Goal: Task Accomplishment & Management: Use online tool/utility

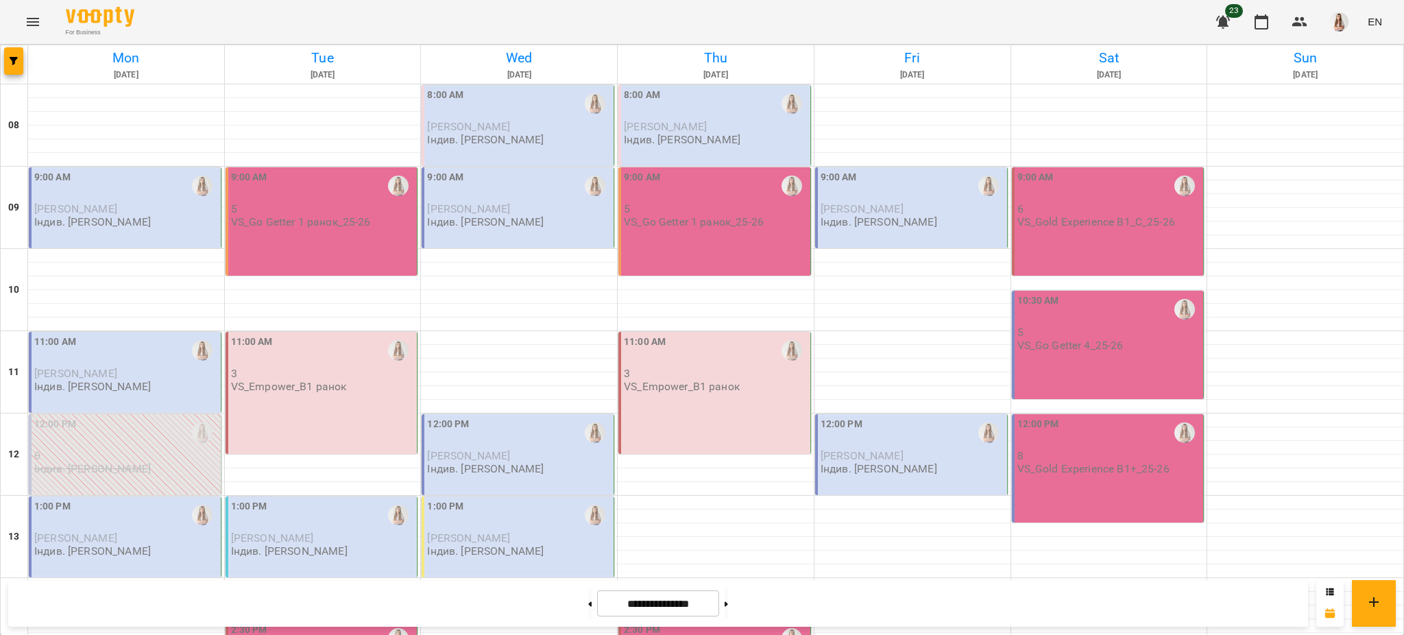
click at [101, 231] on div "9:00 AM [PERSON_NAME]. [PERSON_NAME]" at bounding box center [125, 207] width 193 height 81
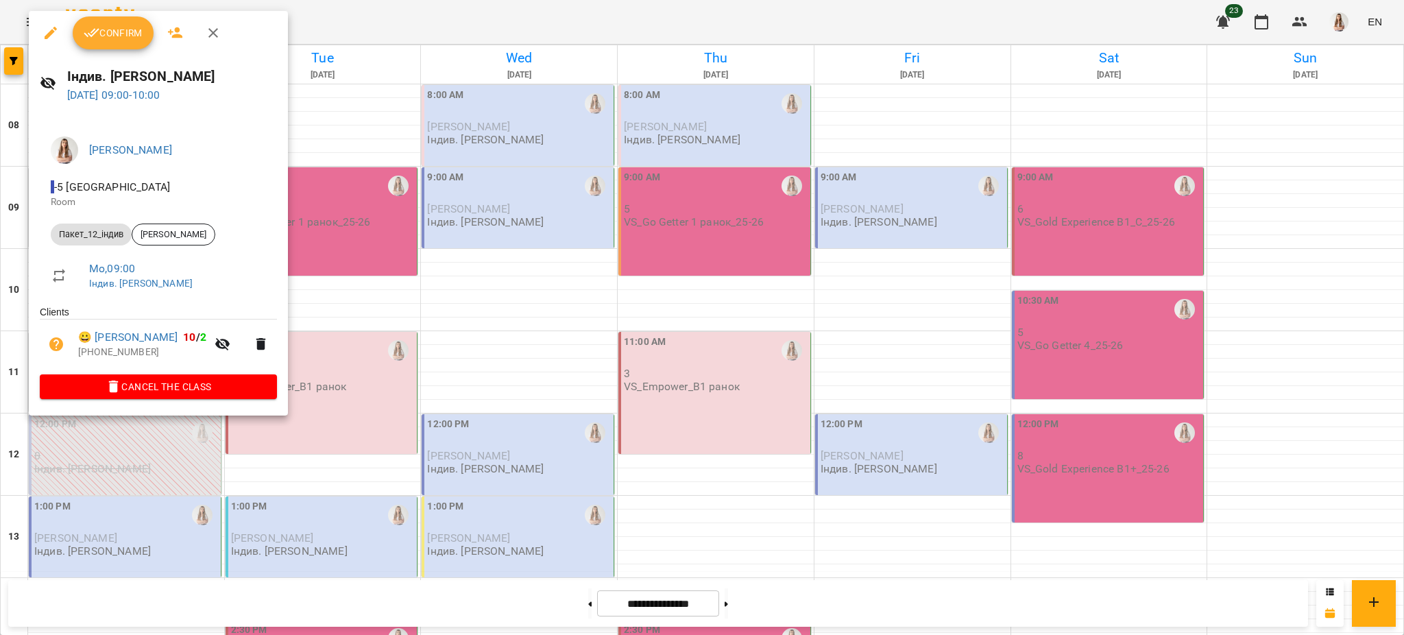
click at [101, 30] on span "Confirm" at bounding box center [113, 33] width 59 height 16
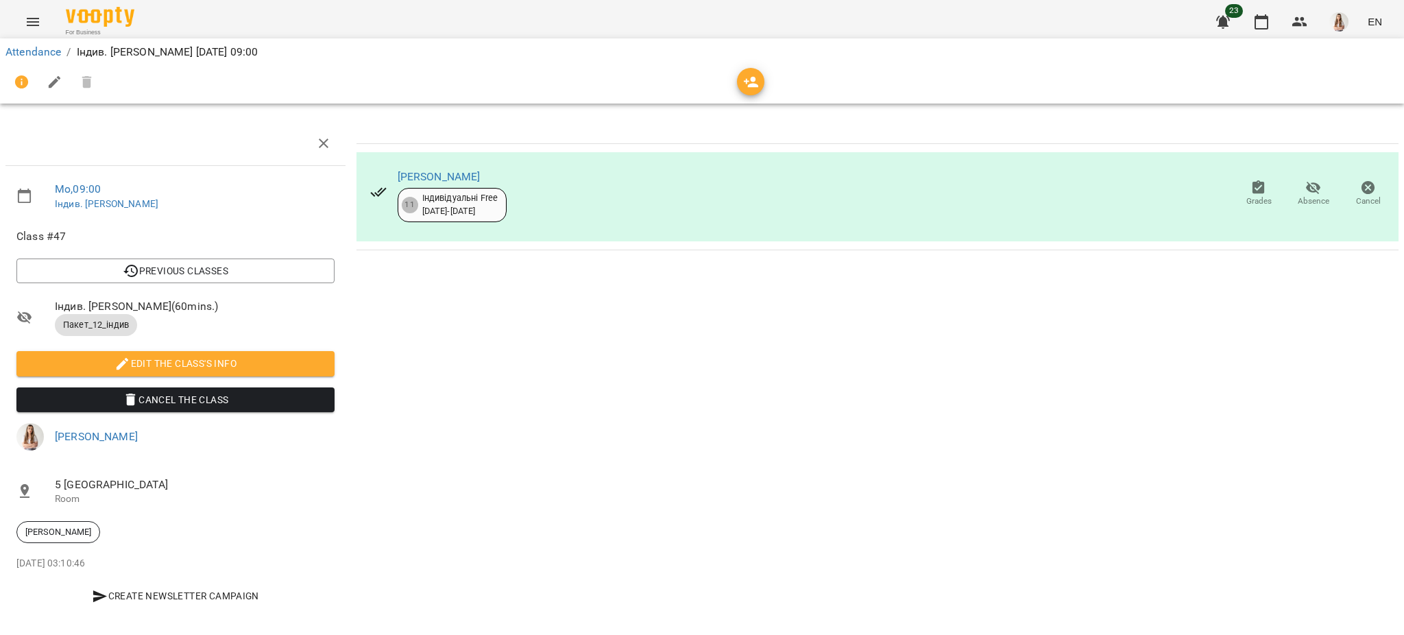
click at [56, 84] on icon "button" at bounding box center [55, 82] width 16 height 16
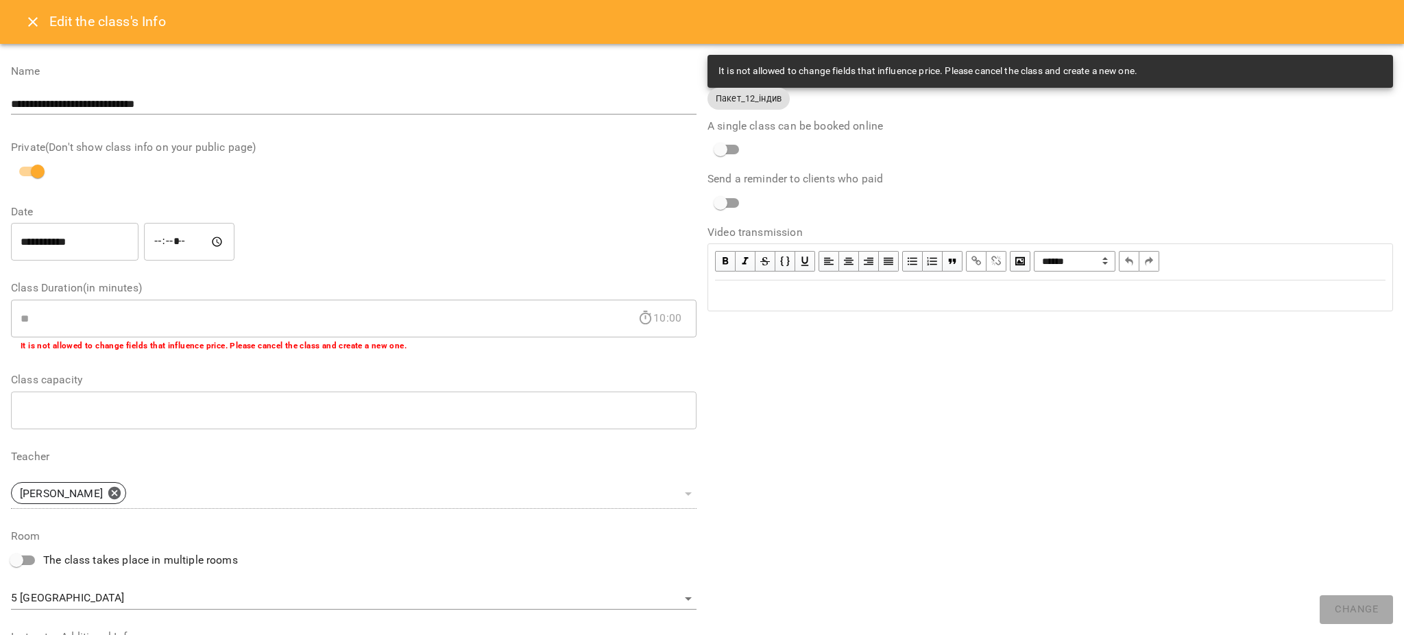
click at [786, 300] on div "Edit text" at bounding box center [1050, 295] width 671 height 16
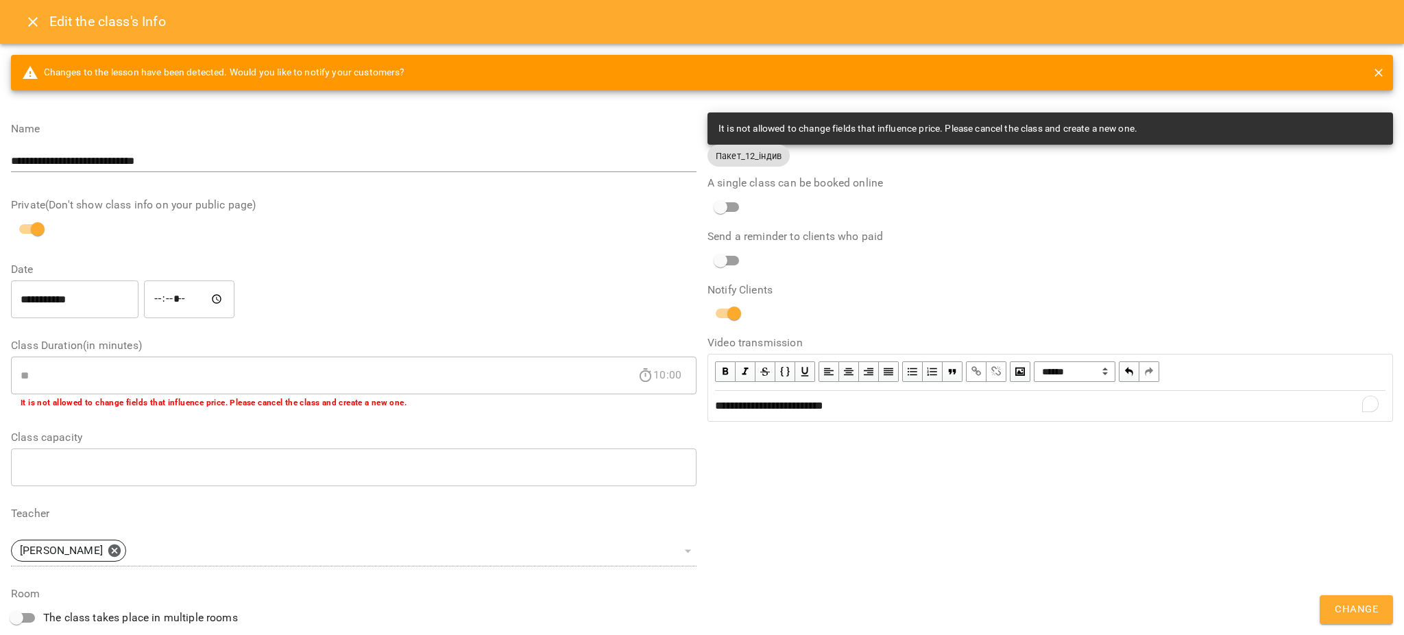
click at [1351, 609] on span "Change" at bounding box center [1356, 610] width 43 height 18
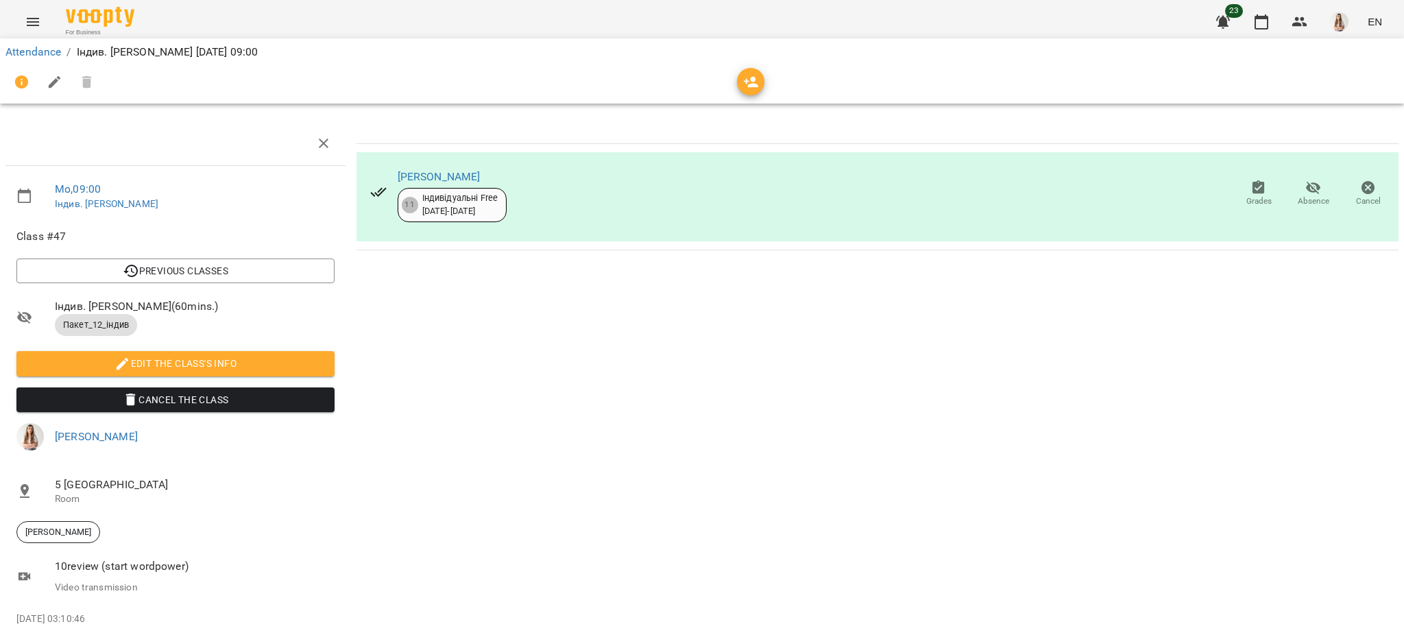
click at [42, 21] on button "Menu" at bounding box center [32, 21] width 33 height 33
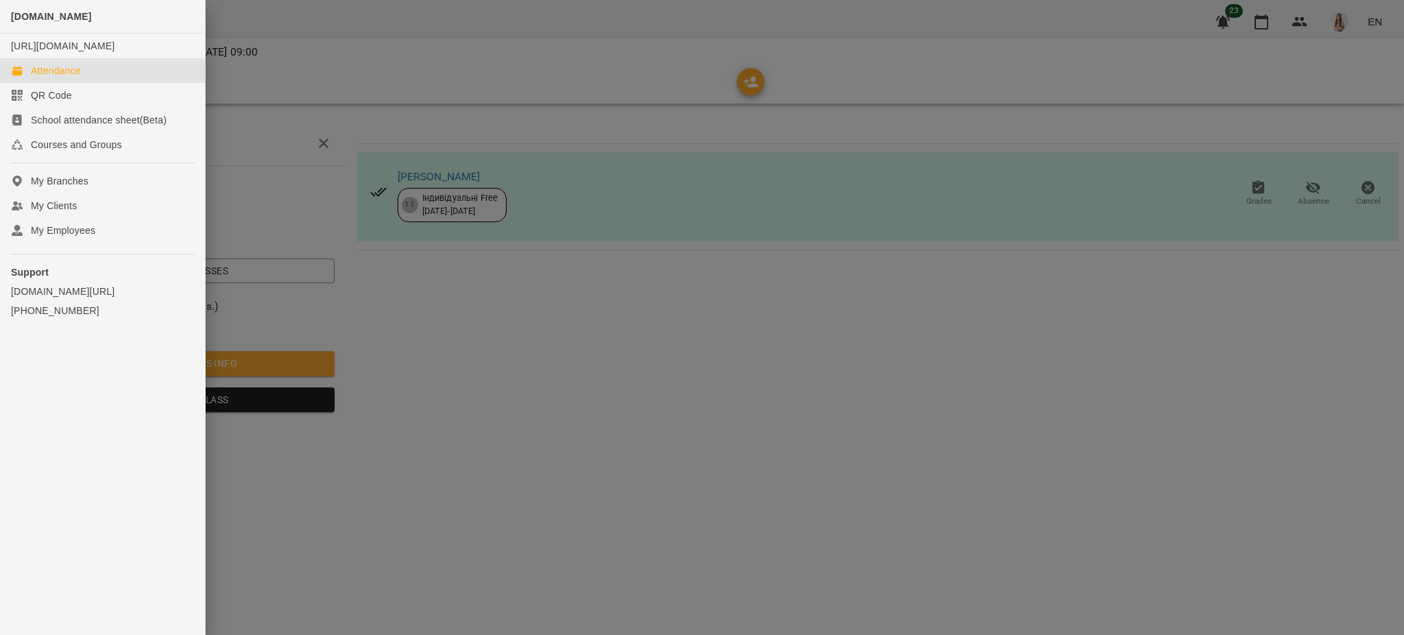
click at [47, 77] on div "Attendance" at bounding box center [56, 71] width 50 height 14
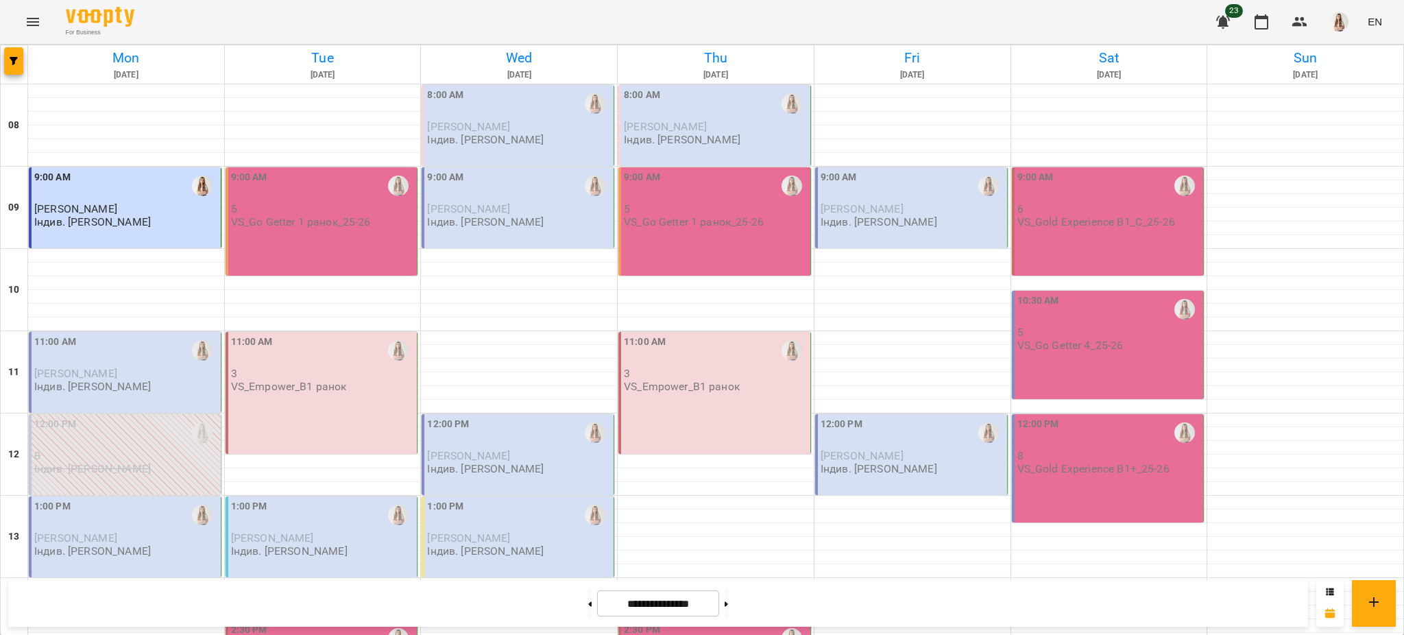
click at [88, 381] on p "Індив. [PERSON_NAME]" at bounding box center [92, 387] width 117 height 12
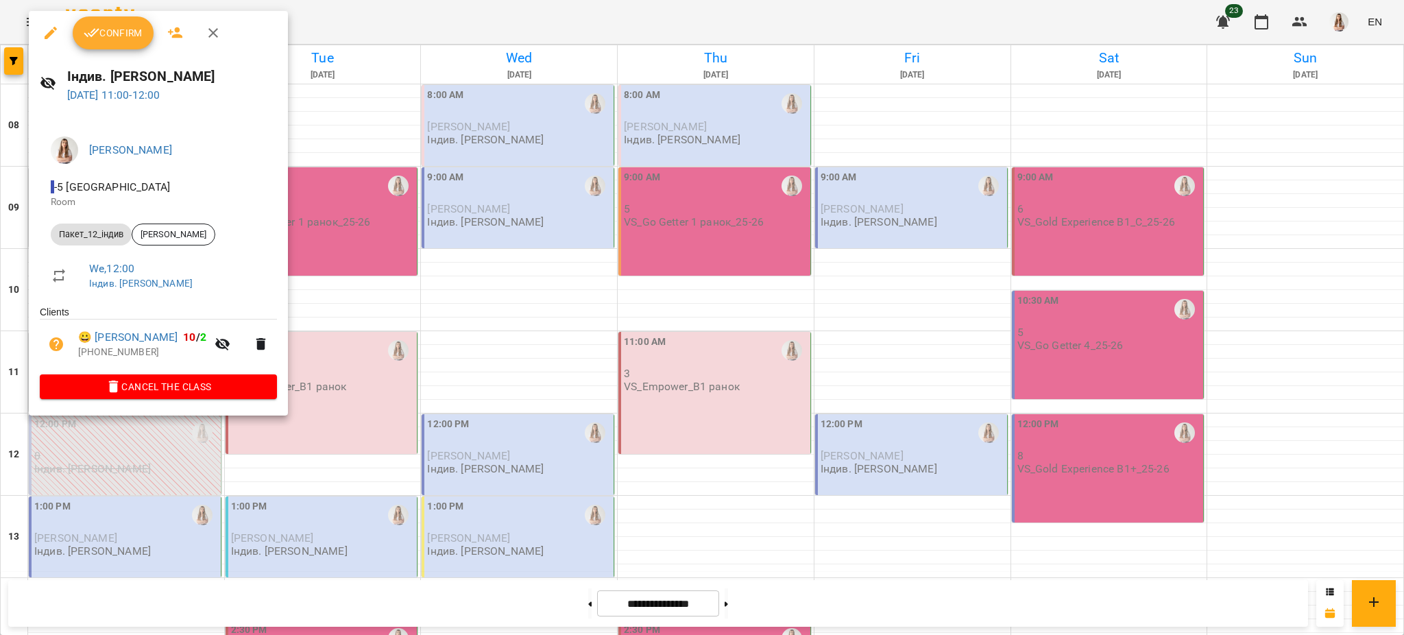
click at [127, 42] on button "Confirm" at bounding box center [113, 32] width 81 height 33
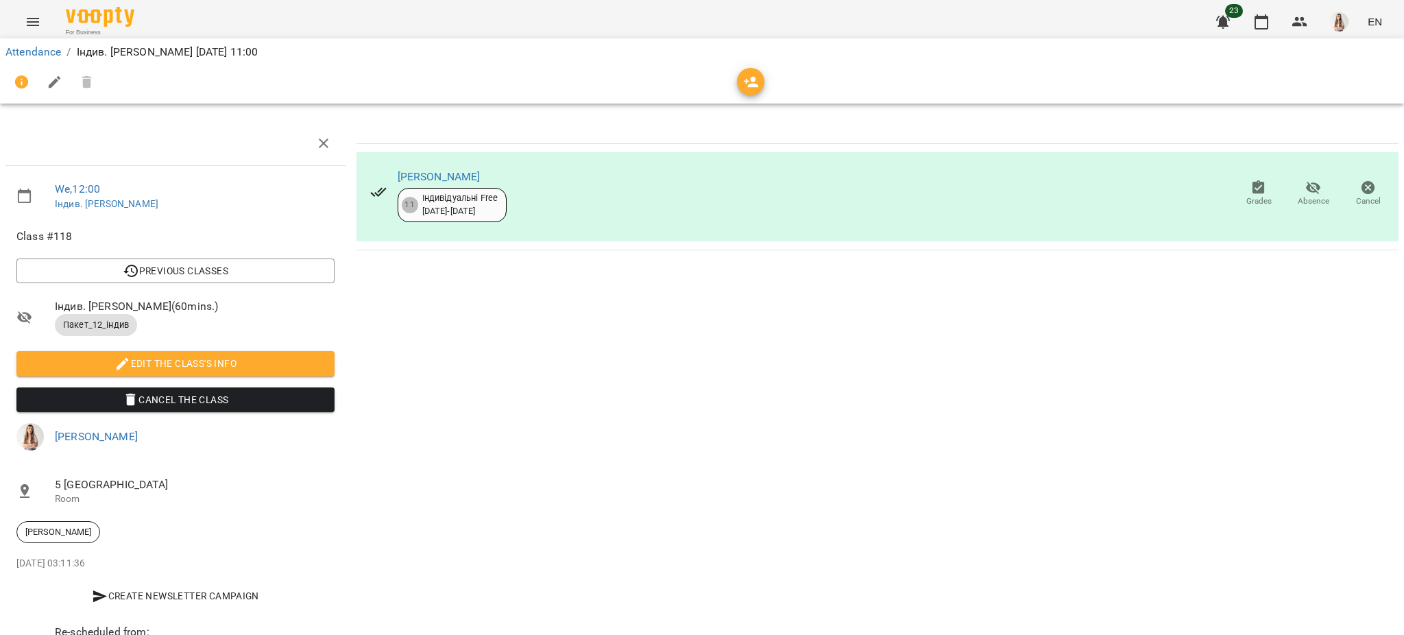
click at [52, 75] on icon "button" at bounding box center [55, 82] width 16 height 16
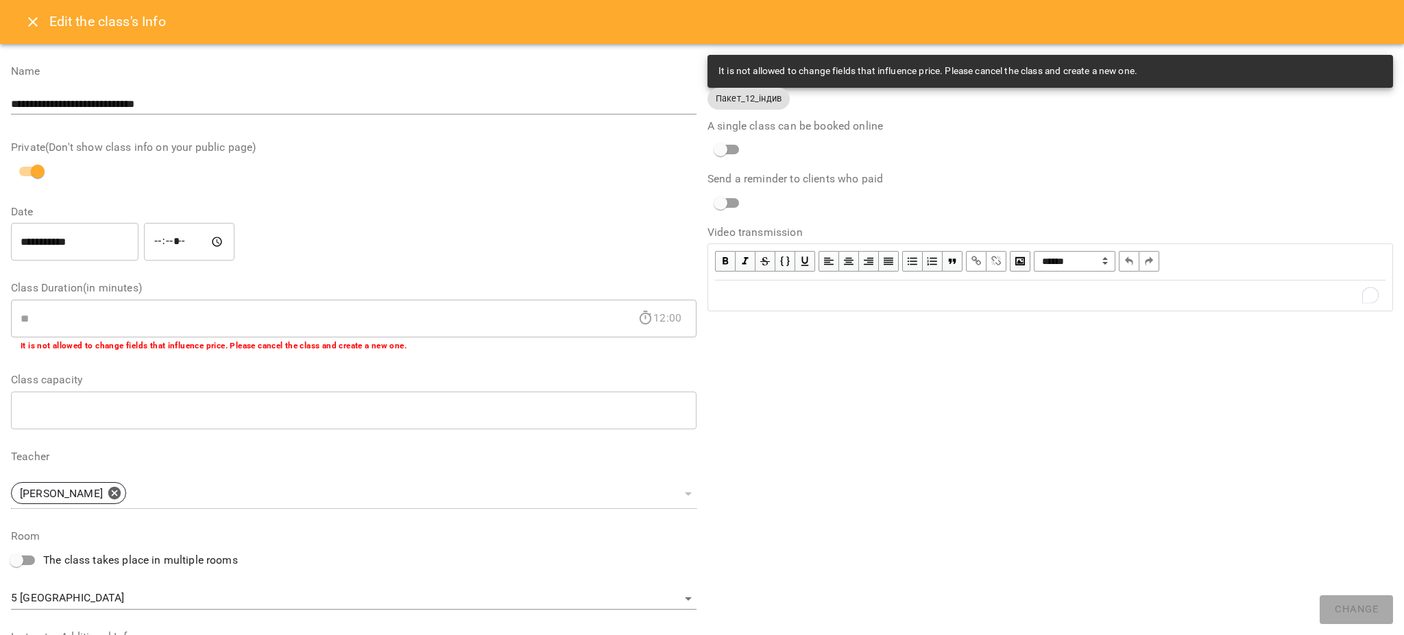
click at [752, 290] on div "To enrich screen reader interactions, please activate Accessibility in Grammarl…" at bounding box center [1050, 295] width 671 height 16
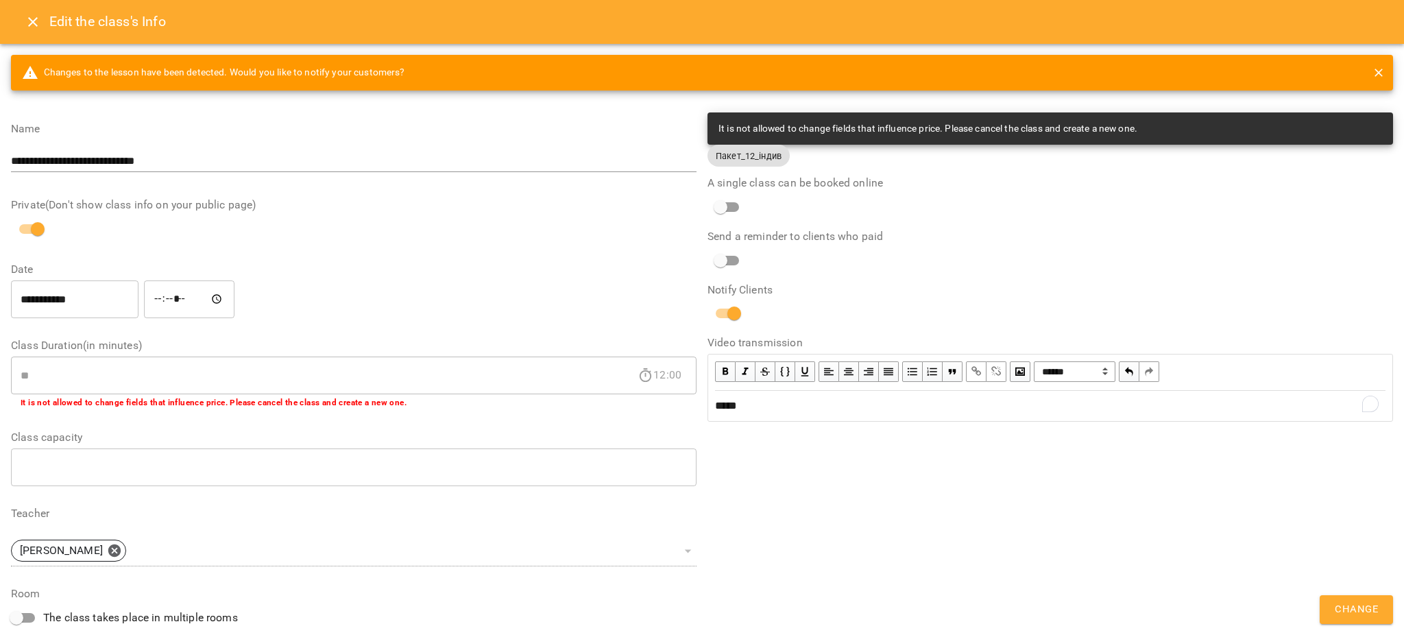
click at [1370, 613] on span "Change" at bounding box center [1356, 610] width 43 height 18
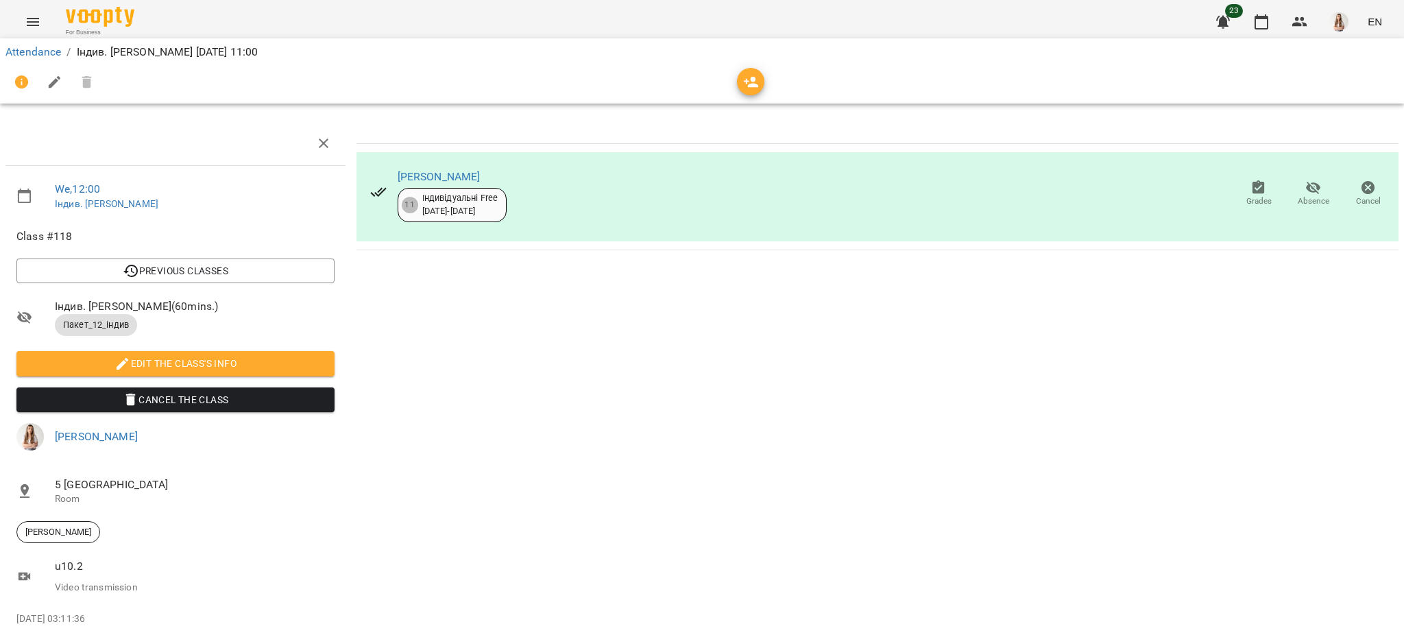
click at [45, 22] on button "Menu" at bounding box center [32, 21] width 33 height 33
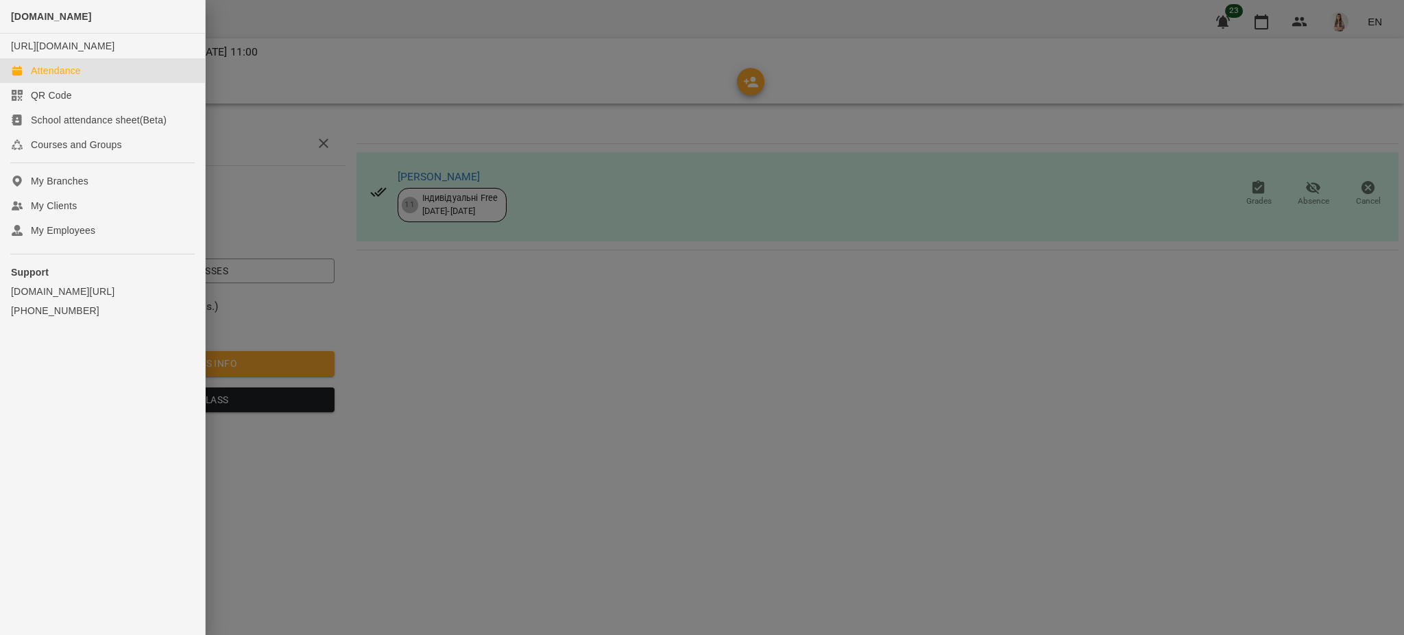
click at [72, 77] on div "Attendance" at bounding box center [56, 71] width 50 height 14
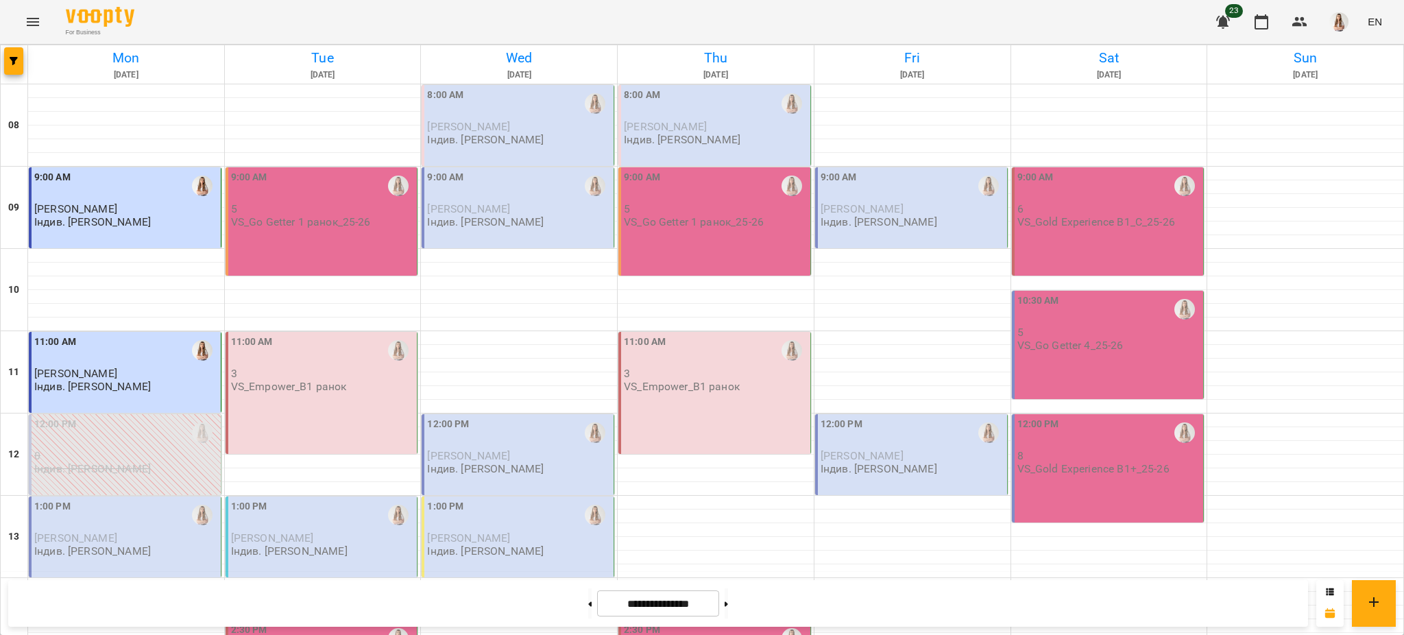
scroll to position [182, 0]
click at [108, 499] on div "1:00 PM" at bounding box center [126, 515] width 184 height 32
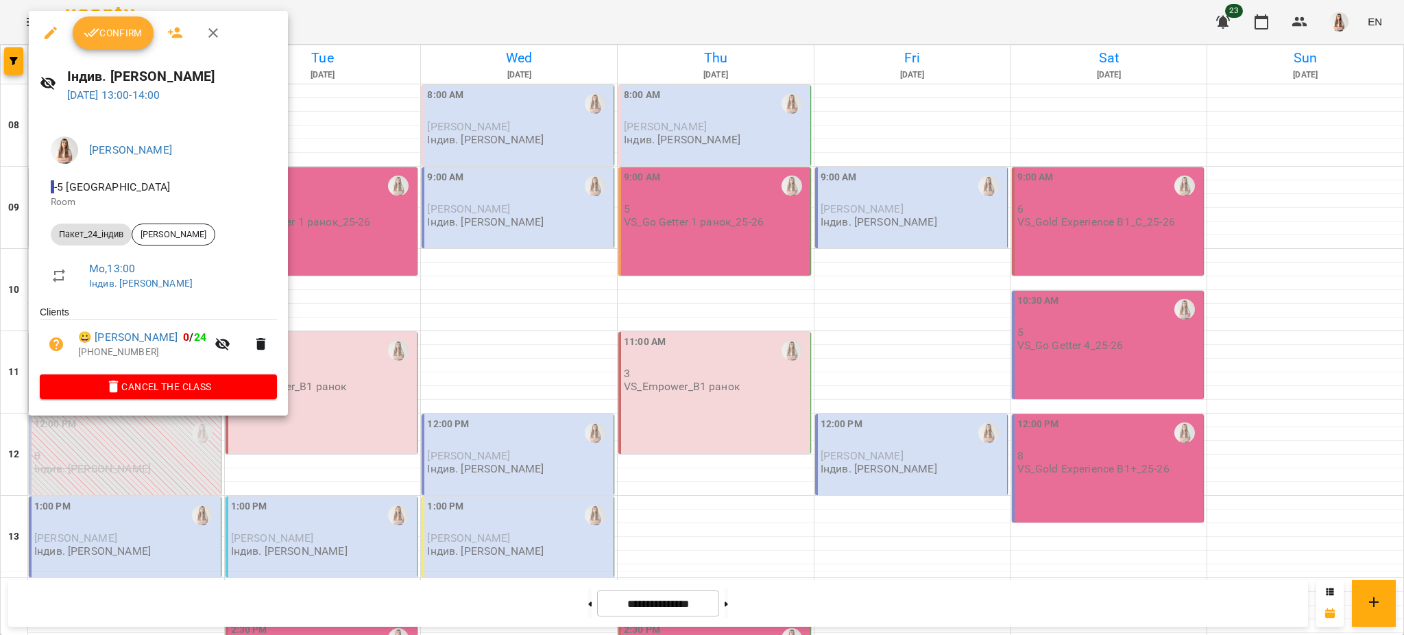
click at [113, 31] on span "Confirm" at bounding box center [113, 33] width 59 height 16
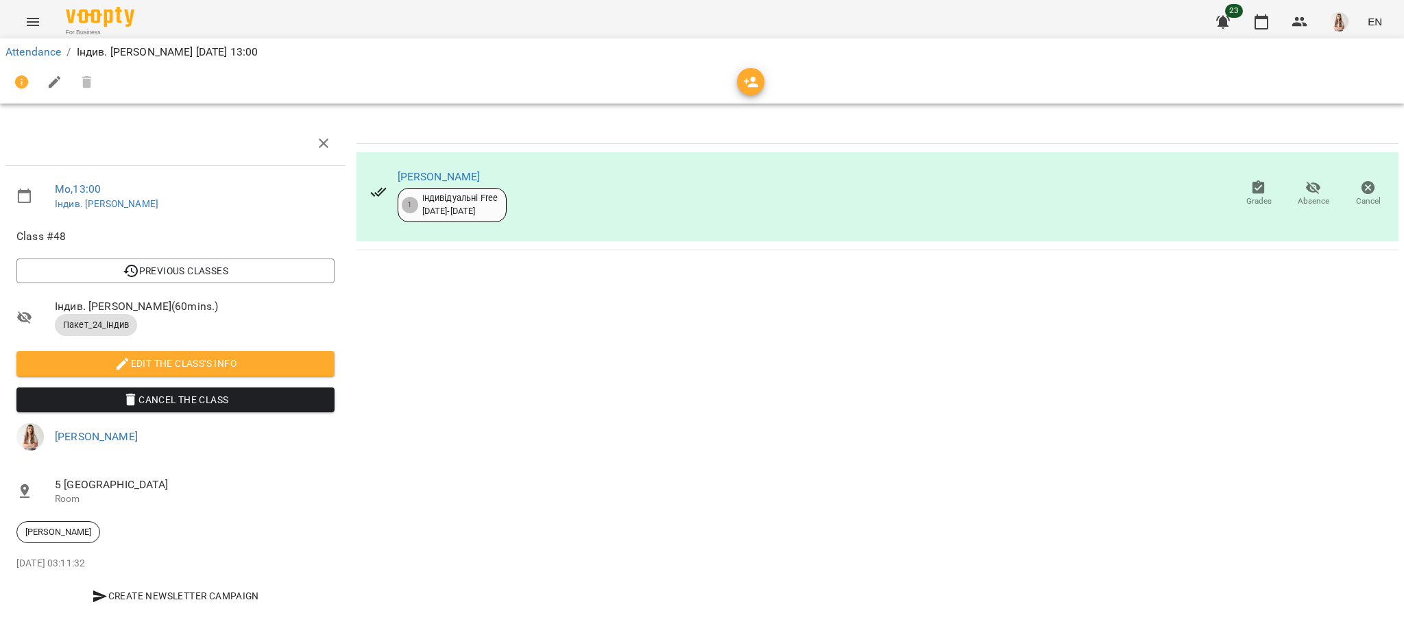
click at [47, 77] on icon "button" at bounding box center [55, 82] width 16 height 16
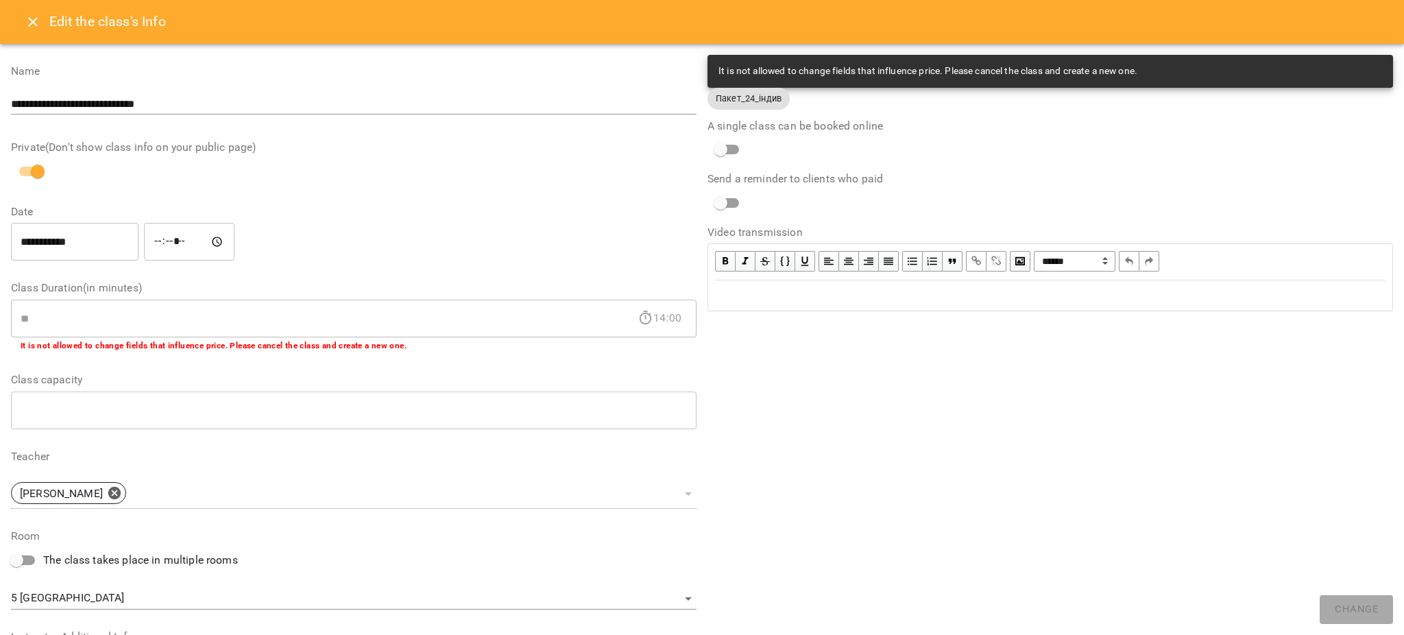
click at [797, 294] on div "Edit text" at bounding box center [1050, 295] width 671 height 16
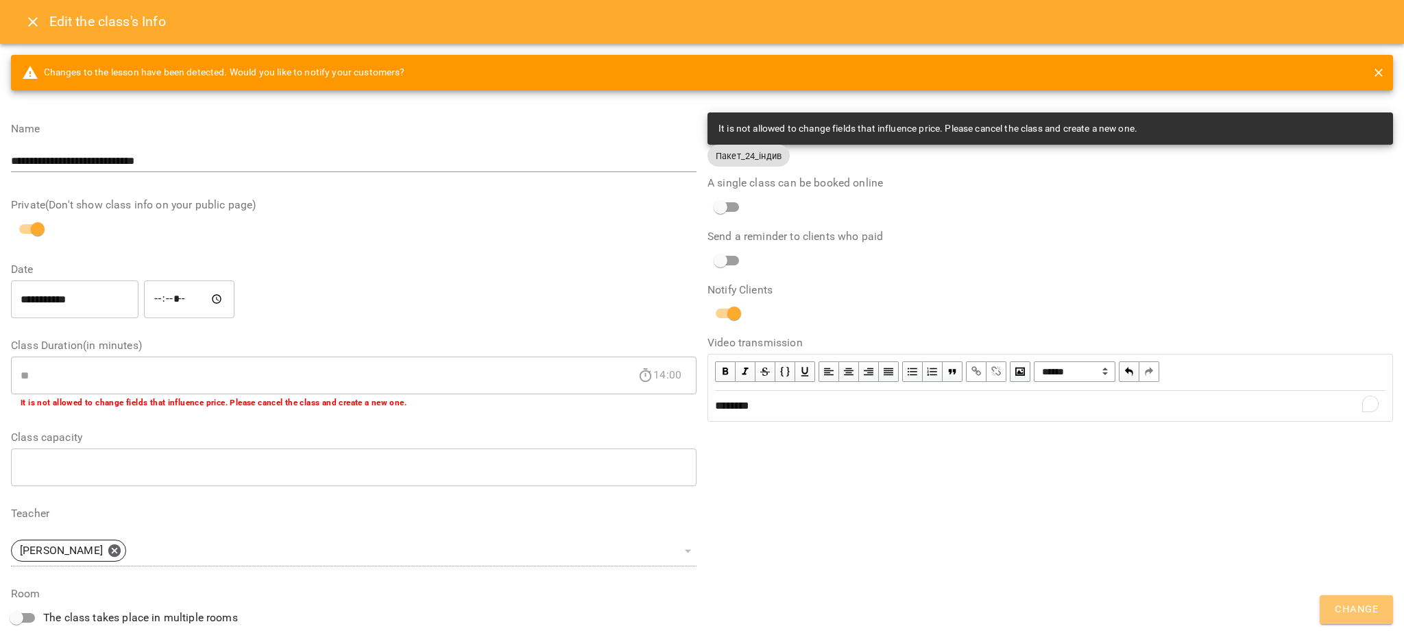
click at [1364, 606] on span "Change" at bounding box center [1356, 610] width 43 height 18
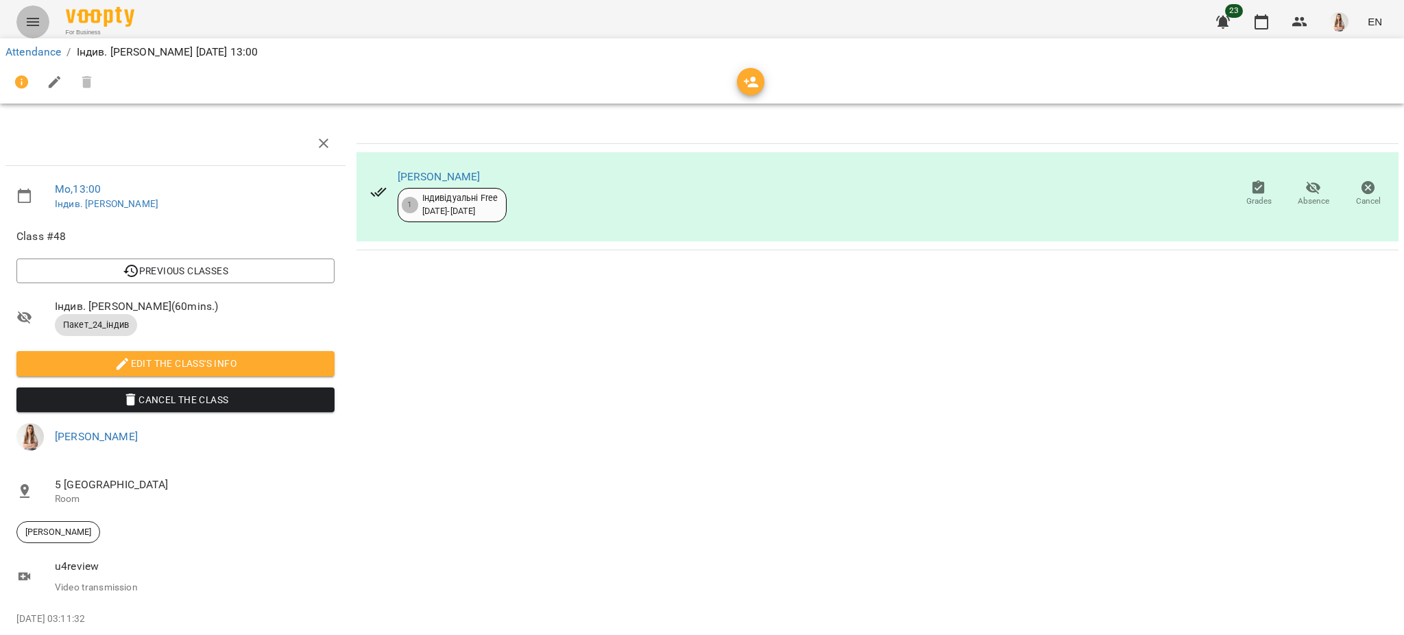
click at [28, 9] on button "Menu" at bounding box center [32, 21] width 33 height 33
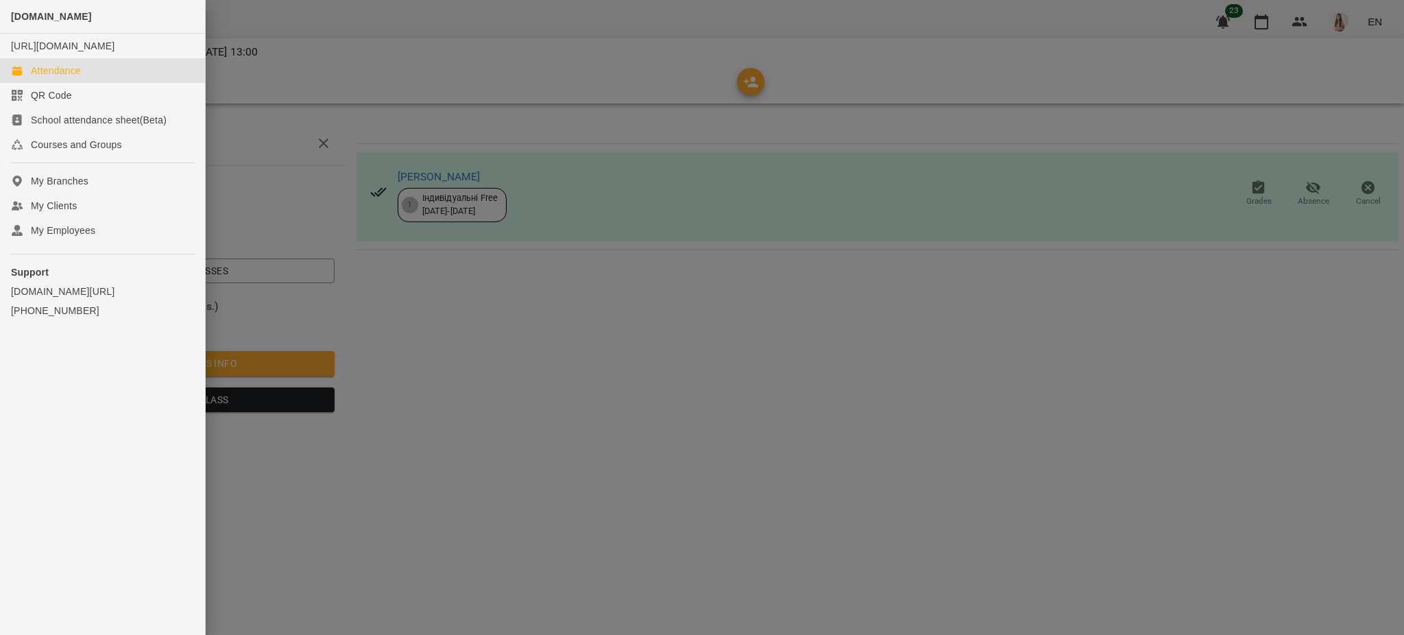
click at [64, 77] on div "Attendance" at bounding box center [56, 71] width 50 height 14
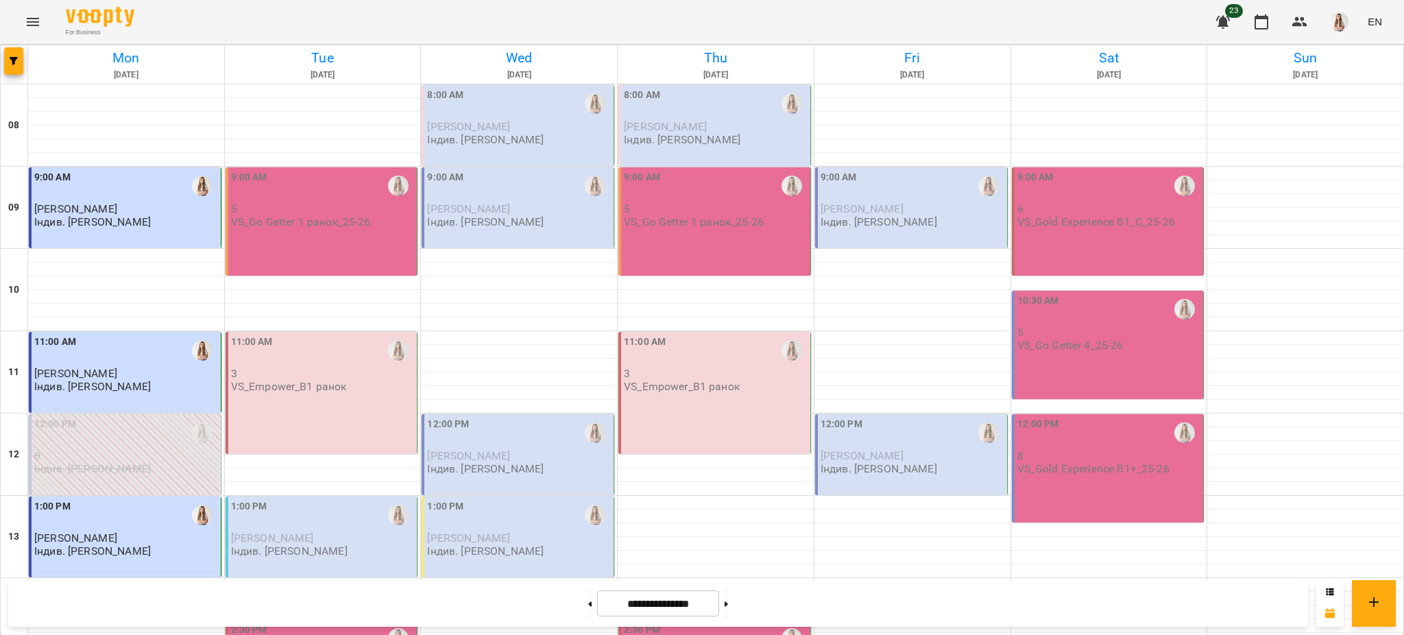
click at [27, 23] on icon "Menu" at bounding box center [33, 22] width 16 height 16
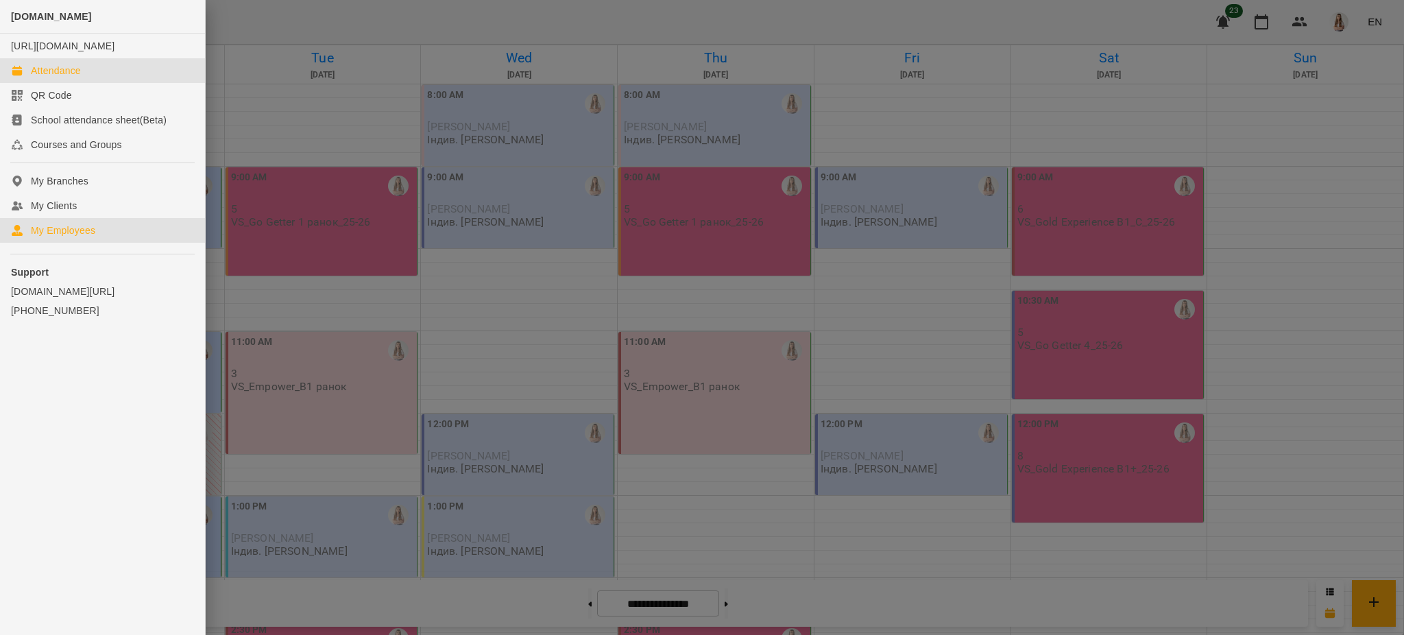
click at [83, 237] on div "My Employees" at bounding box center [63, 231] width 64 height 14
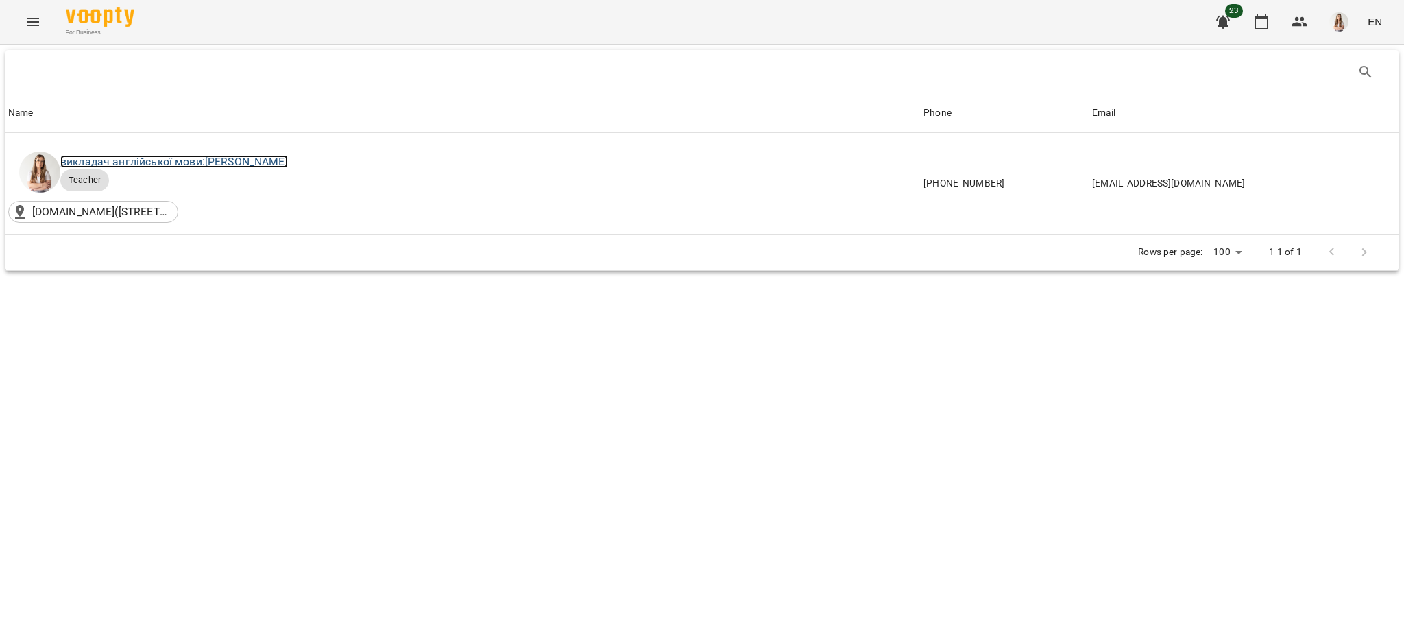
drag, startPoint x: 195, startPoint y: 156, endPoint x: 259, endPoint y: 175, distance: 65.8
click at [195, 156] on link "викладач англійської мови: [PERSON_NAME]" at bounding box center [174, 161] width 228 height 13
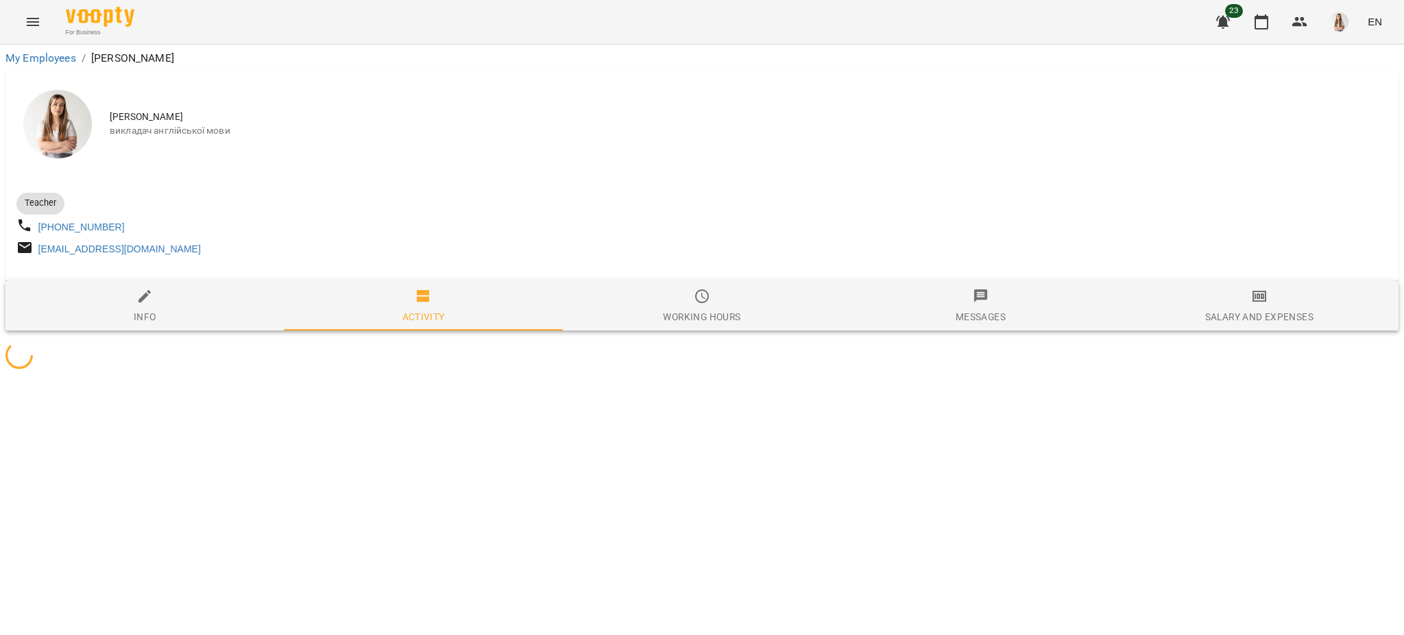
click at [1257, 312] on span "Salary and Expenses" at bounding box center [1260, 306] width 262 height 37
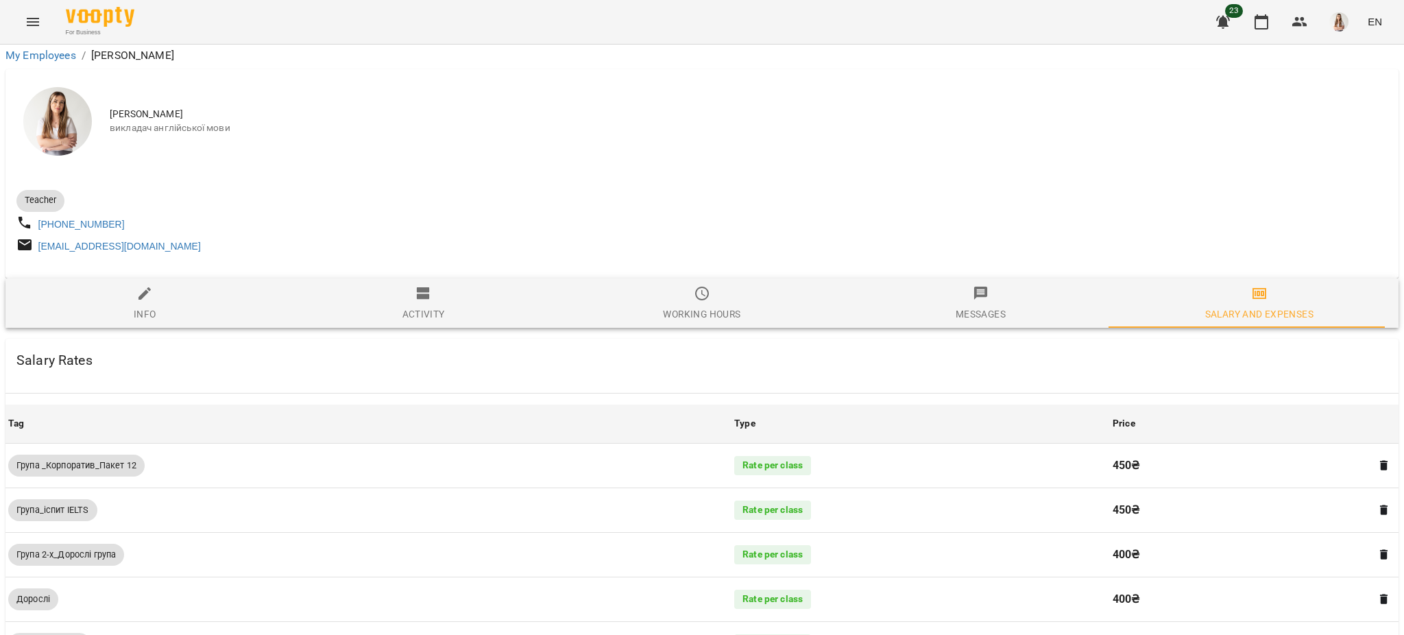
scroll to position [896, 0]
